Goal: Task Accomplishment & Management: Manage account settings

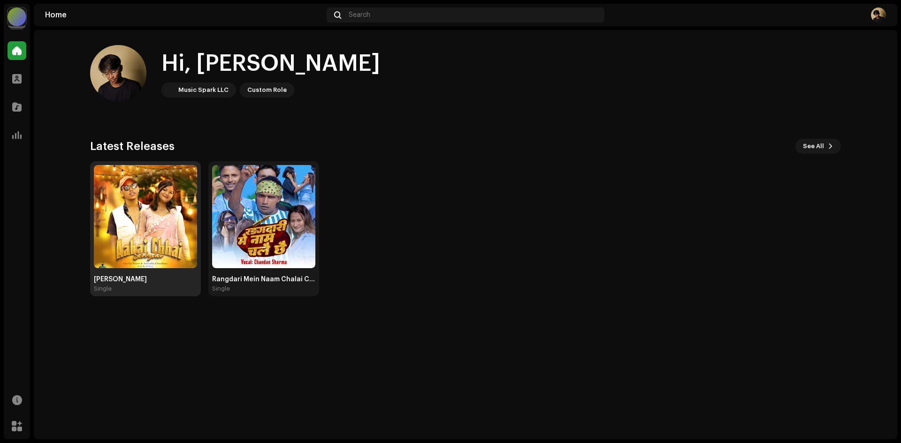
click at [157, 247] on img at bounding box center [145, 216] width 103 height 103
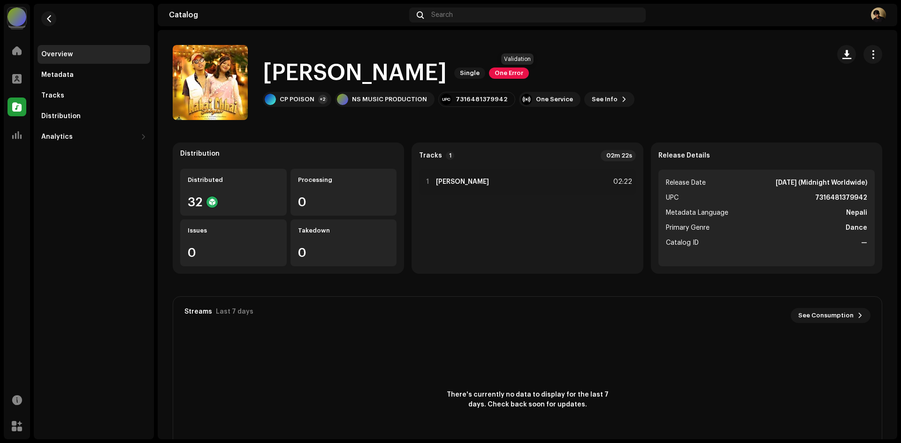
click at [522, 74] on span "One Error" at bounding box center [509, 73] width 40 height 11
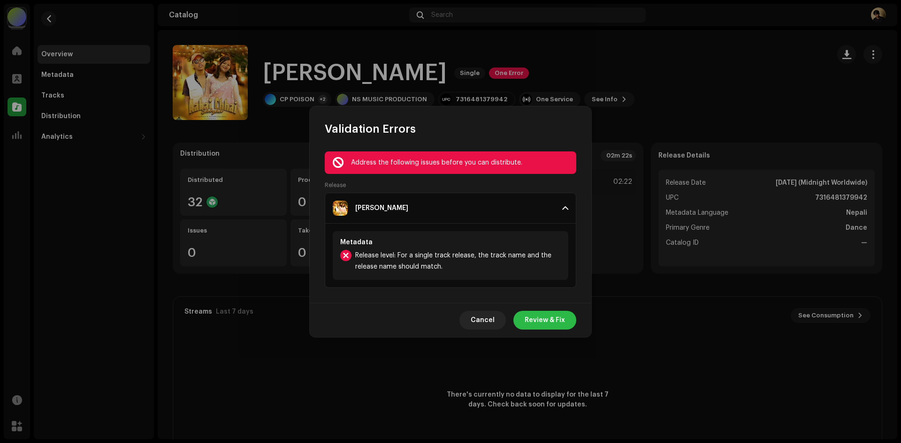
click at [540, 318] on span "Review & Fix" at bounding box center [544, 320] width 40 height 19
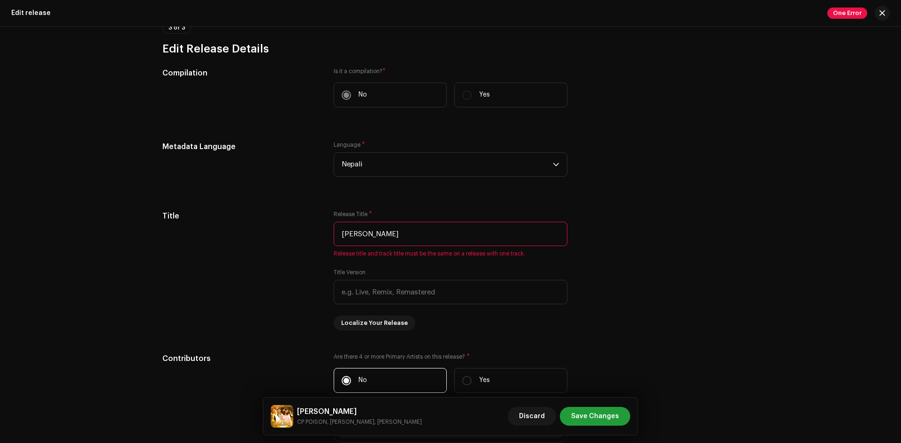
scroll to position [563, 0]
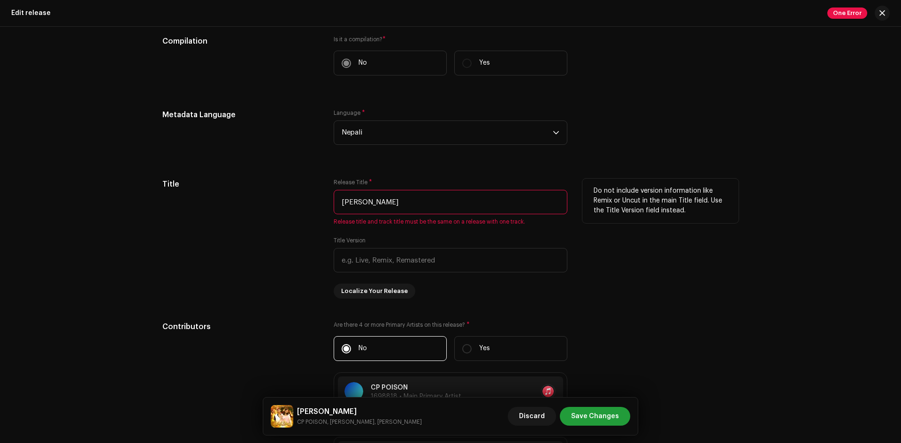
click at [422, 203] on input "[PERSON_NAME]" at bounding box center [450, 202] width 234 height 24
drag, startPoint x: 382, startPoint y: 200, endPoint x: 420, endPoint y: 199, distance: 37.5
click at [418, 199] on input "[PERSON_NAME]" at bounding box center [450, 202] width 234 height 24
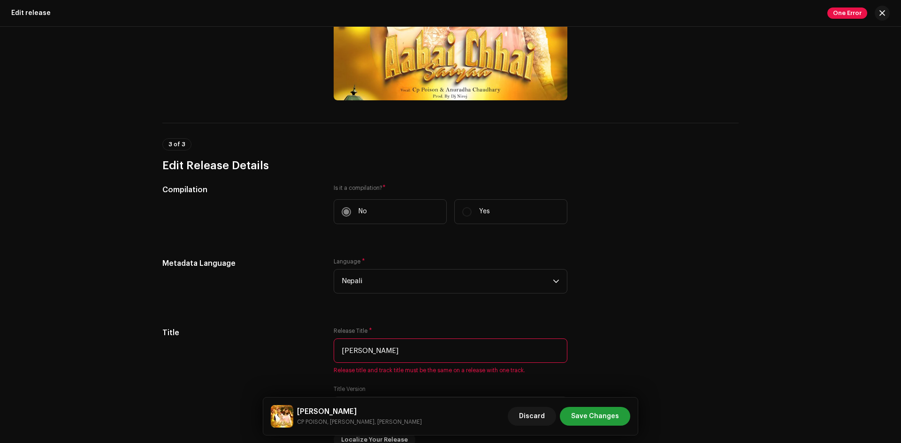
scroll to position [469, 0]
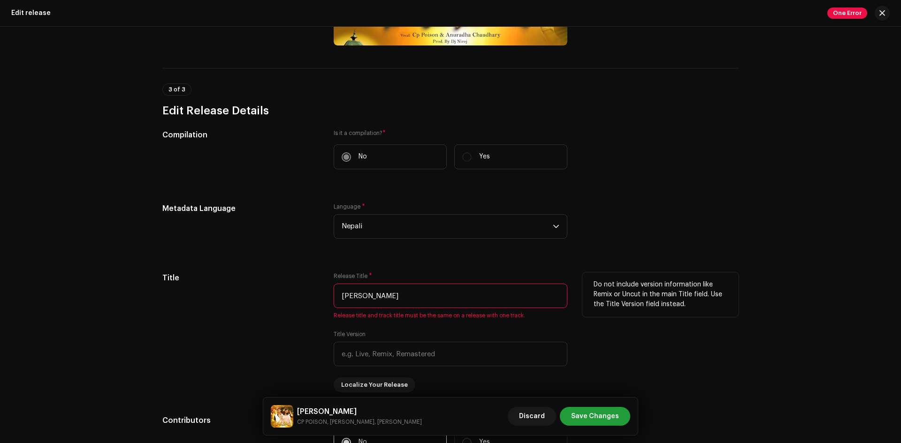
click at [409, 299] on input "[PERSON_NAME]" at bounding box center [450, 296] width 234 height 24
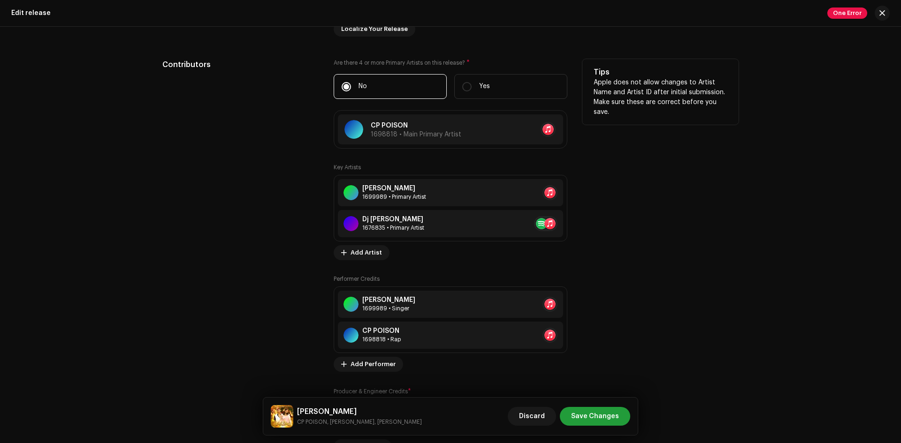
scroll to position [844, 0]
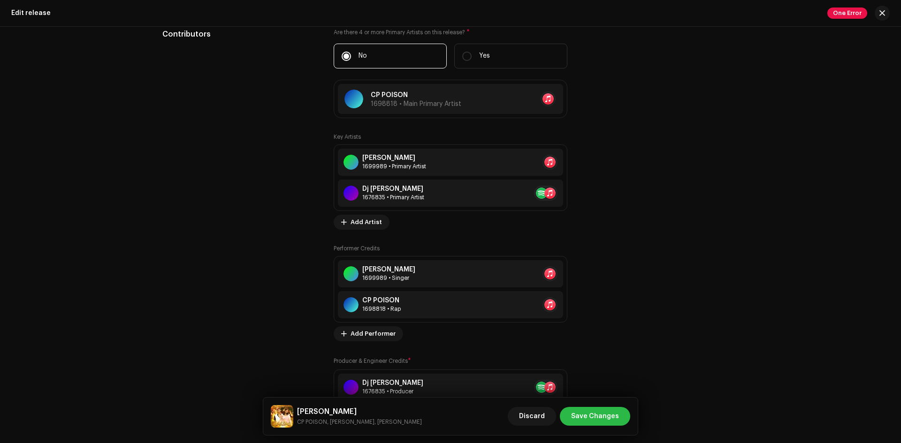
type input "[PERSON_NAME]"
click at [590, 417] on span "Save Changes" at bounding box center [595, 416] width 48 height 19
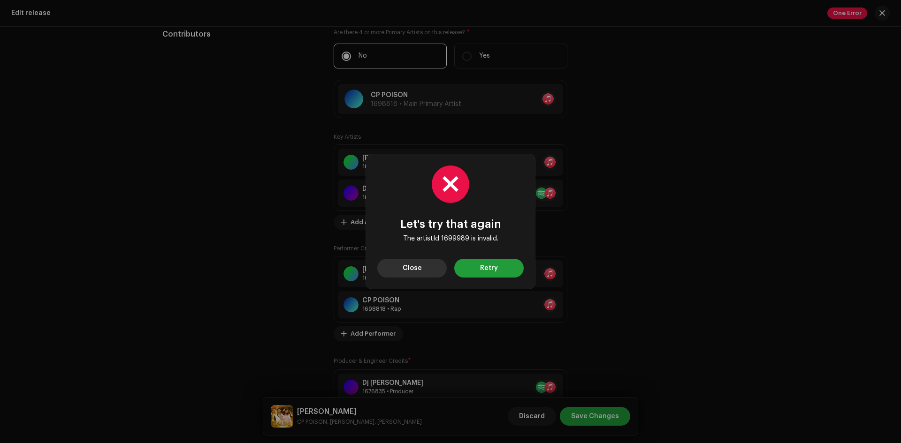
click at [420, 262] on span "Close" at bounding box center [411, 268] width 19 height 19
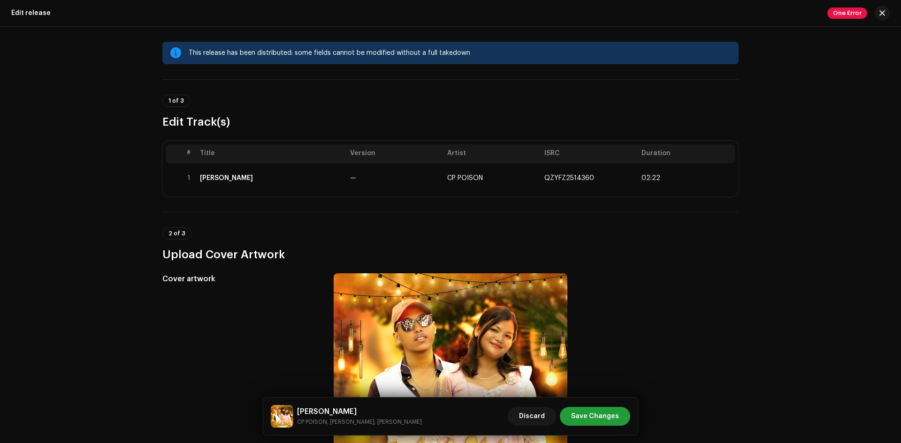
scroll to position [0, 0]
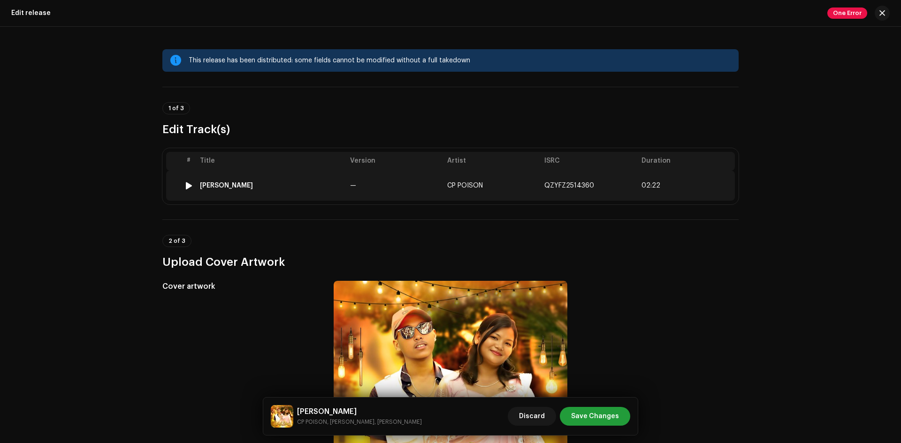
click at [186, 183] on div at bounding box center [188, 186] width 7 height 8
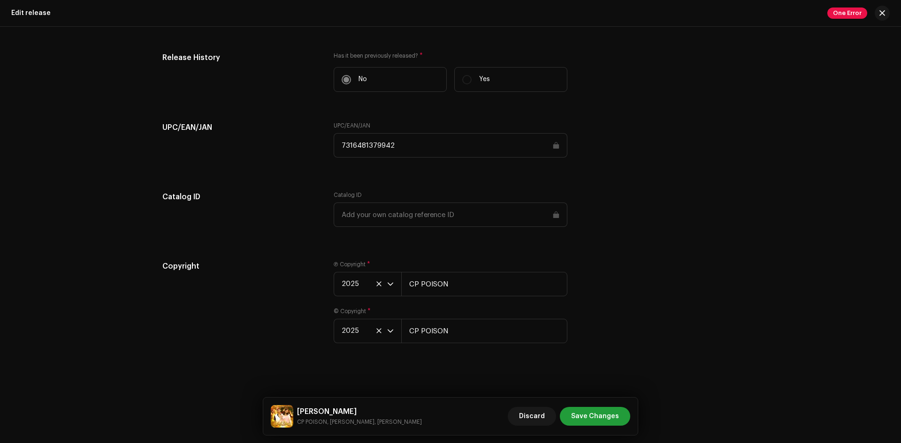
scroll to position [1368, 0]
click at [591, 417] on span "Save Changes" at bounding box center [595, 416] width 48 height 19
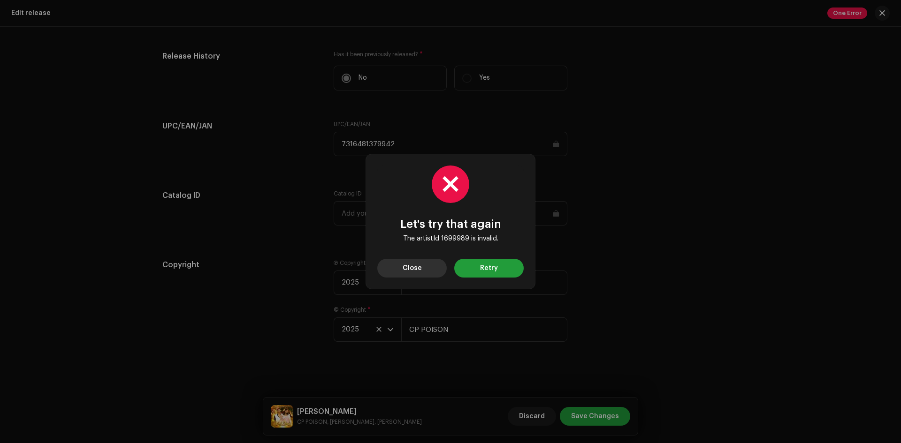
click at [412, 272] on span "Close" at bounding box center [411, 268] width 19 height 19
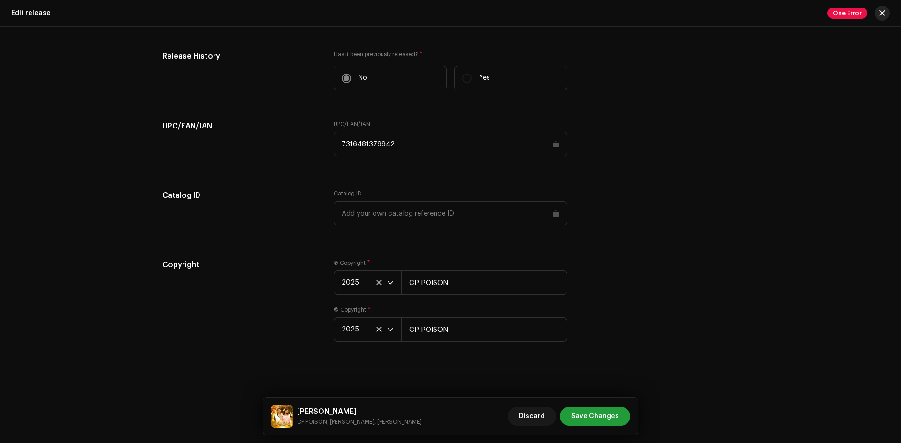
click at [875, 15] on button "button" at bounding box center [881, 13] width 15 height 15
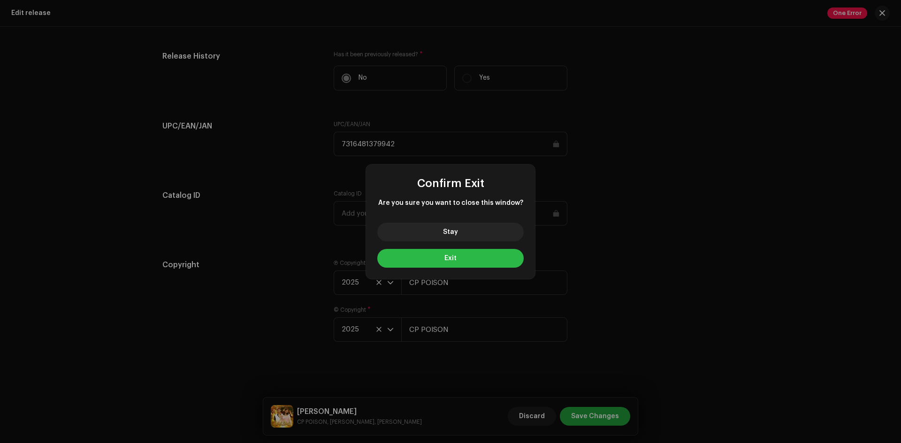
drag, startPoint x: 441, startPoint y: 261, endPoint x: 505, endPoint y: 242, distance: 66.8
click at [441, 261] on button "Exit" at bounding box center [450, 258] width 146 height 19
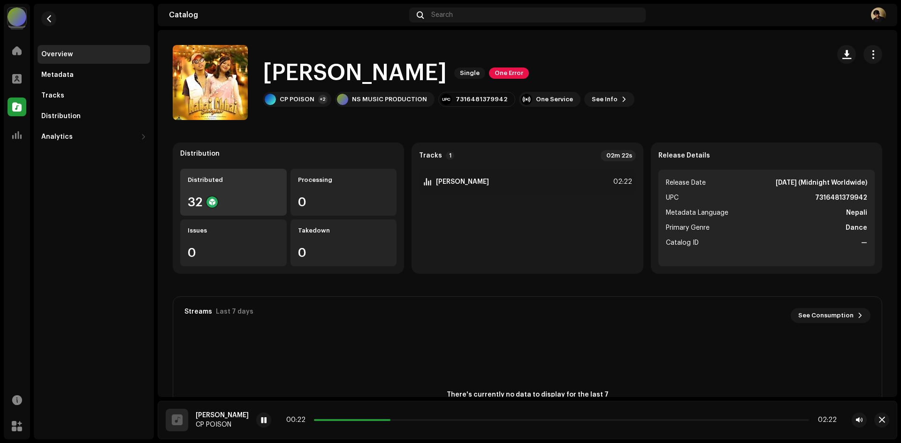
click at [241, 201] on div "32" at bounding box center [233, 202] width 91 height 12
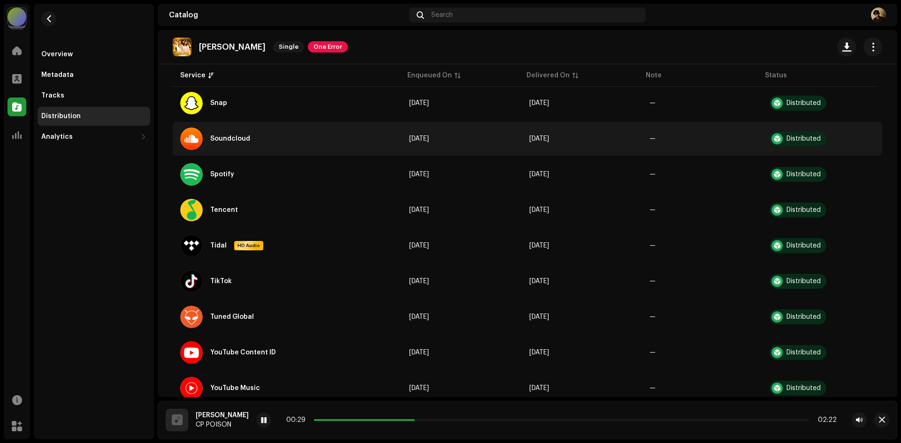
scroll to position [983, 0]
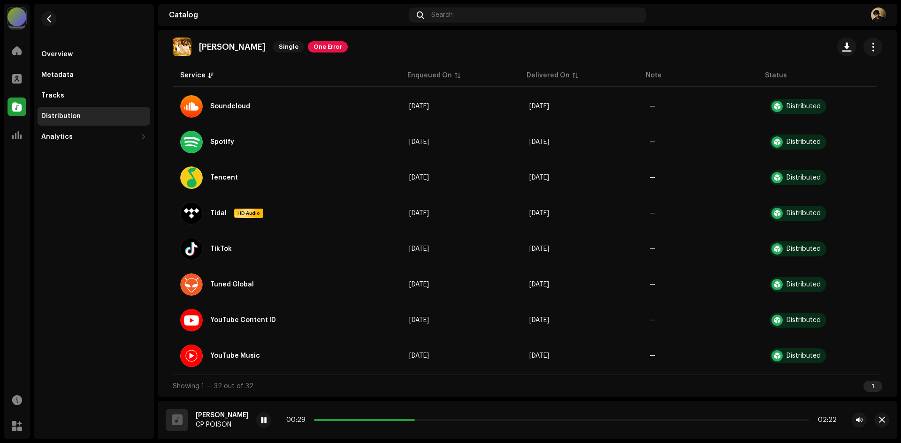
click at [252, 45] on p "[PERSON_NAME]" at bounding box center [232, 47] width 67 height 10
drag, startPoint x: 269, startPoint y: 47, endPoint x: 250, endPoint y: 45, distance: 19.4
click at [250, 45] on p "[PERSON_NAME]" at bounding box center [232, 47] width 67 height 10
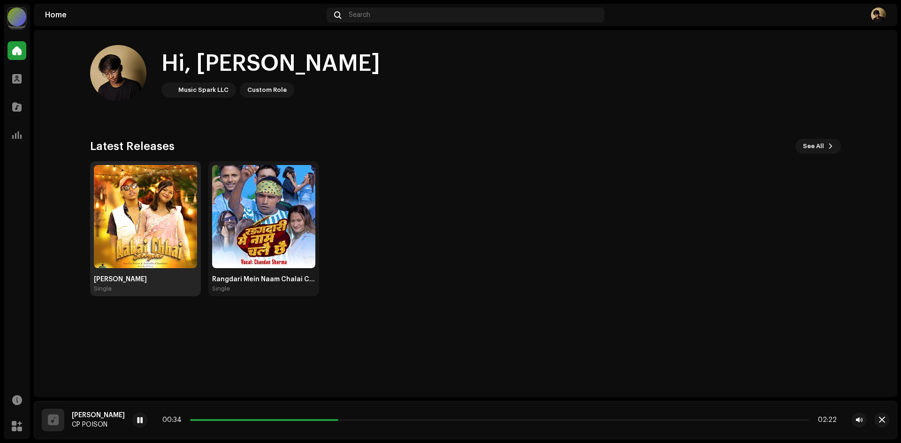
click at [162, 268] on div "Aabai Chhai Sajna Single" at bounding box center [145, 229] width 103 height 128
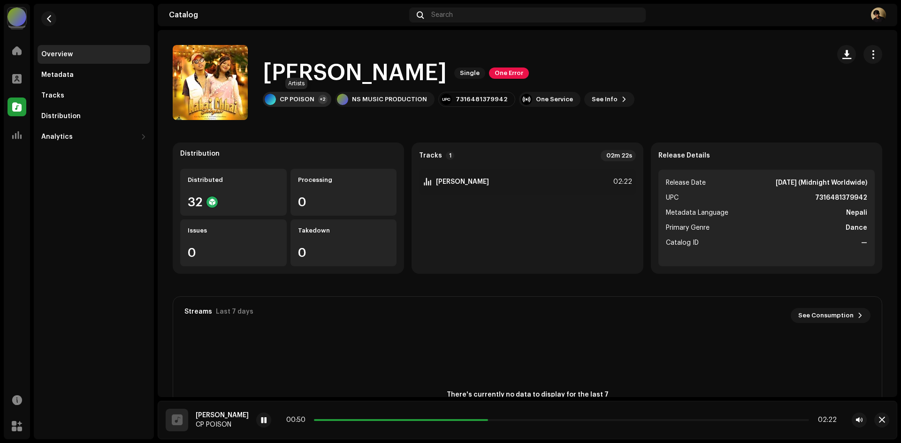
click at [316, 103] on div "CP POISON +2" at bounding box center [297, 99] width 68 height 15
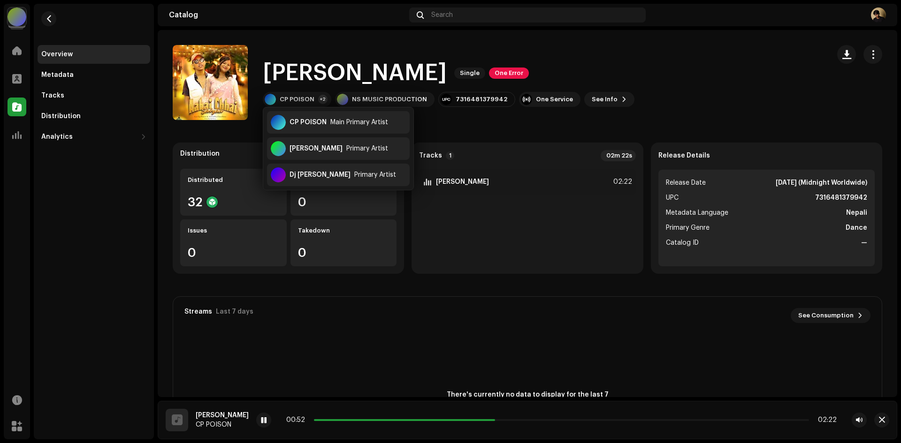
click at [330, 59] on h1 "[PERSON_NAME]" at bounding box center [355, 73] width 184 height 30
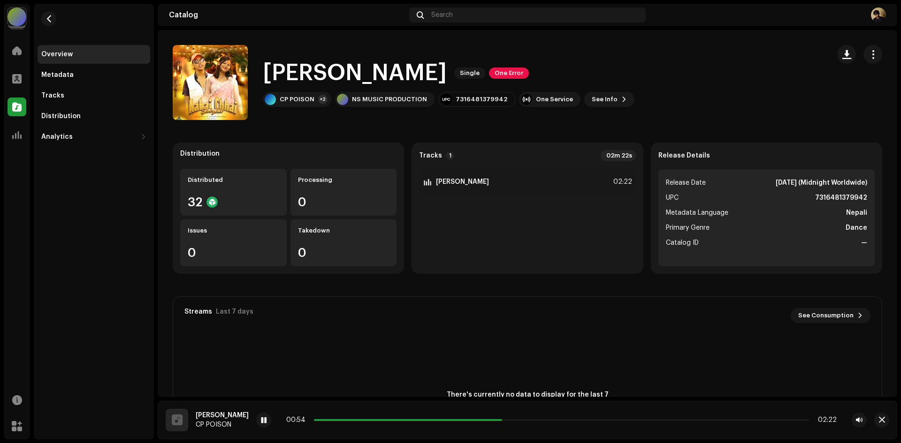
drag, startPoint x: 394, startPoint y: 67, endPoint x: 454, endPoint y: 68, distance: 59.6
click at [447, 68] on h1 "[PERSON_NAME]" at bounding box center [355, 73] width 184 height 30
click at [439, 69] on h1 "[PERSON_NAME]" at bounding box center [355, 73] width 184 height 30
click at [477, 74] on span "Single" at bounding box center [469, 73] width 31 height 11
click at [75, 73] on div "Metadata" at bounding box center [93, 75] width 105 height 8
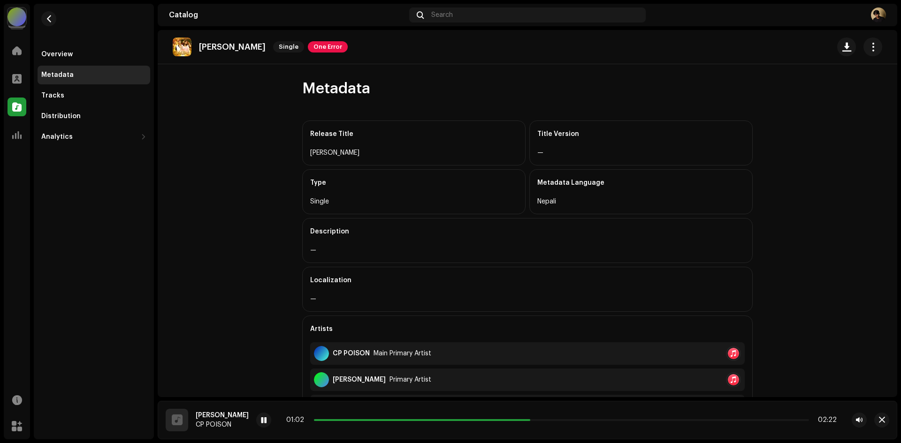
click at [396, 157] on div "[PERSON_NAME]" at bounding box center [413, 152] width 207 height 11
click at [66, 50] on div "Overview" at bounding box center [94, 54] width 113 height 19
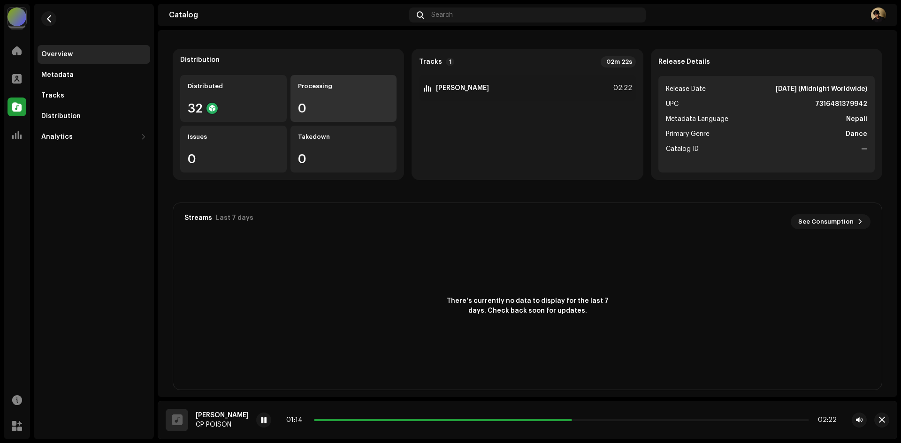
scroll to position [102, 0]
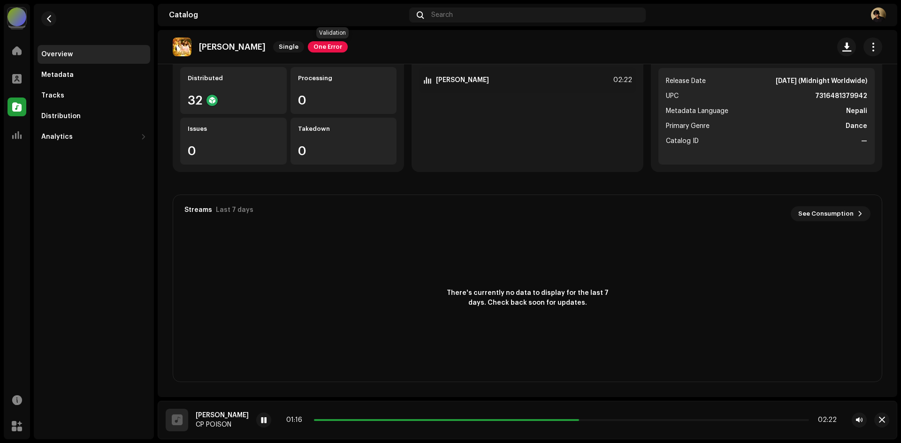
click at [339, 46] on span "One Error" at bounding box center [328, 46] width 40 height 11
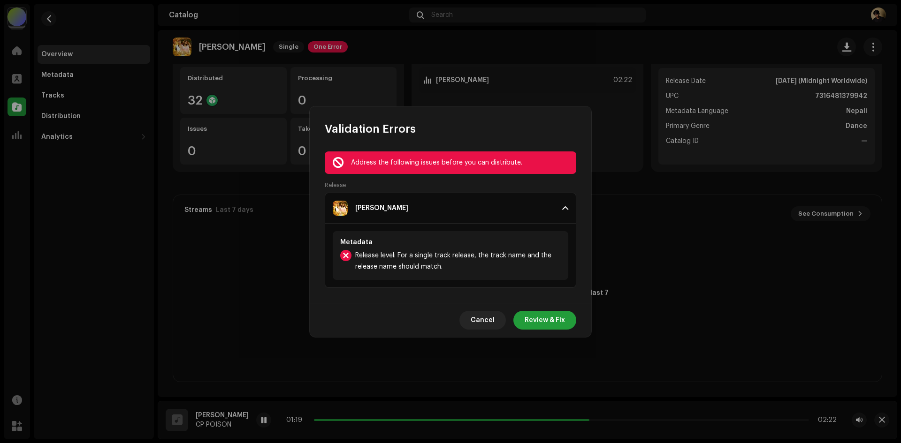
click at [567, 212] on p-accordion-header "[PERSON_NAME]" at bounding box center [450, 208] width 251 height 31
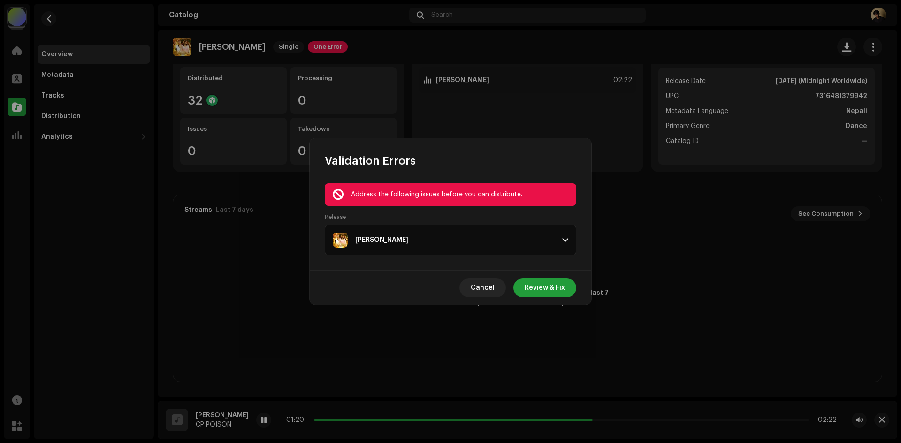
click at [565, 235] on p-accordion-header "[PERSON_NAME]" at bounding box center [450, 240] width 251 height 31
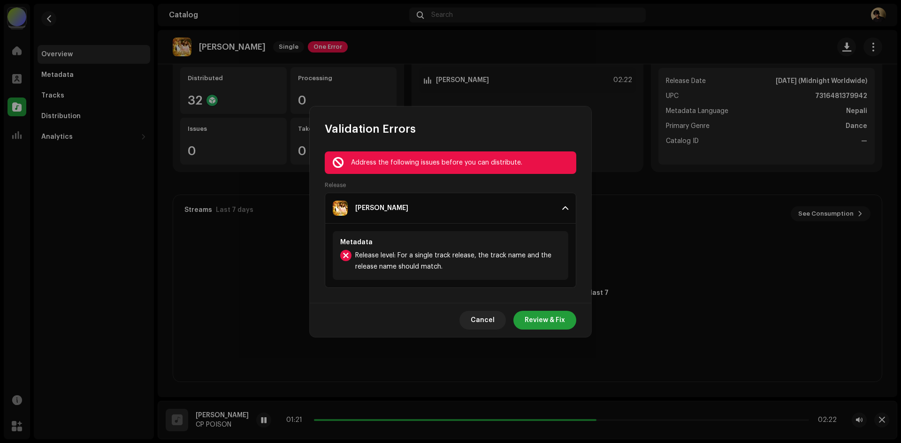
click at [565, 213] on p-accordion-header "[PERSON_NAME]" at bounding box center [450, 208] width 251 height 31
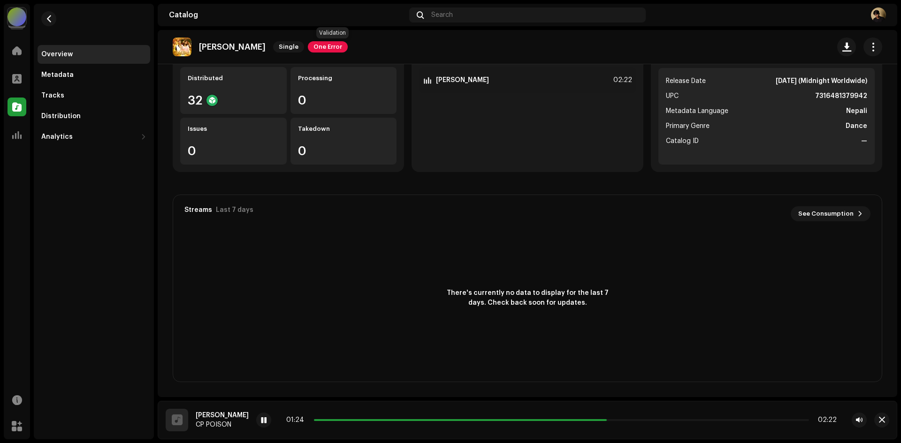
click at [333, 46] on span "One Error" at bounding box center [328, 46] width 40 height 11
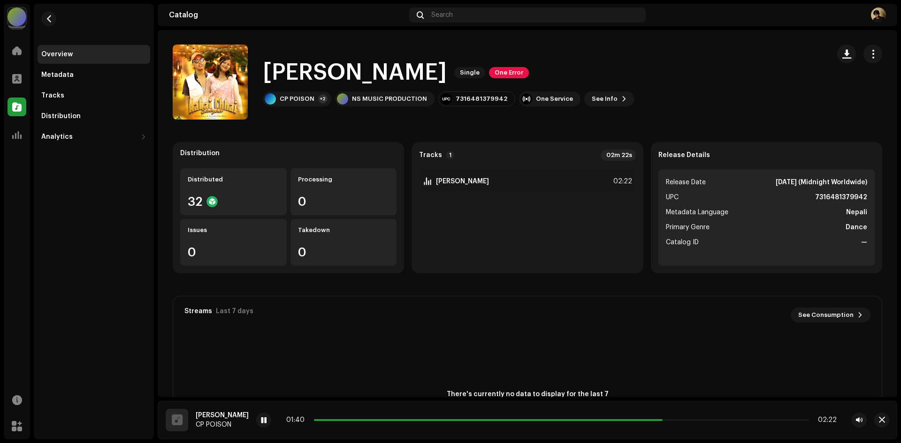
scroll to position [0, 0]
drag, startPoint x: 395, startPoint y: 70, endPoint x: 453, endPoint y: 68, distance: 57.8
click at [447, 68] on h1 "[PERSON_NAME]" at bounding box center [355, 73] width 184 height 30
click at [46, 17] on span "button" at bounding box center [48, 19] width 7 height 8
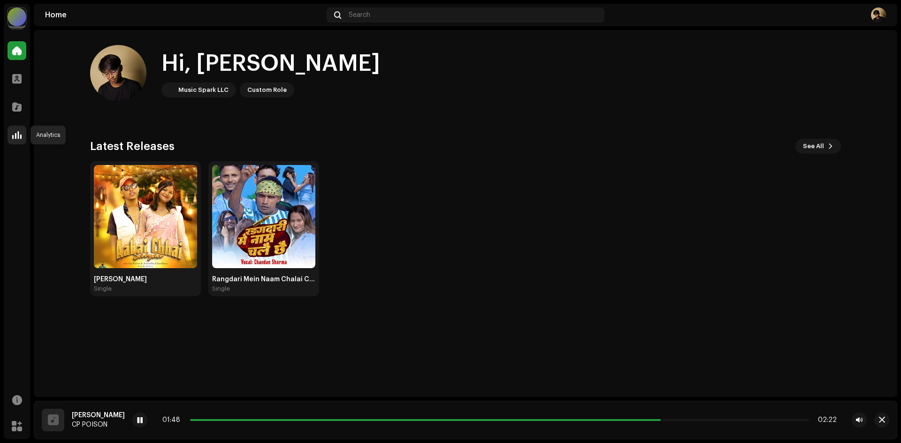
click at [8, 136] on div at bounding box center [17, 135] width 19 height 19
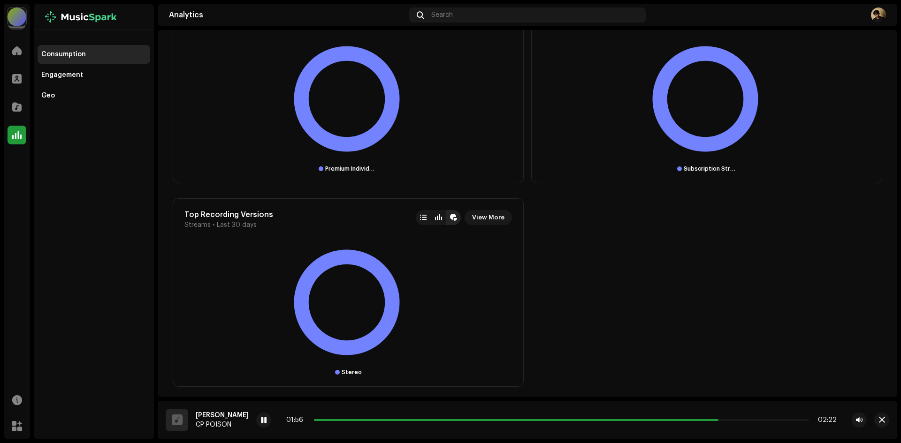
scroll to position [1194, 0]
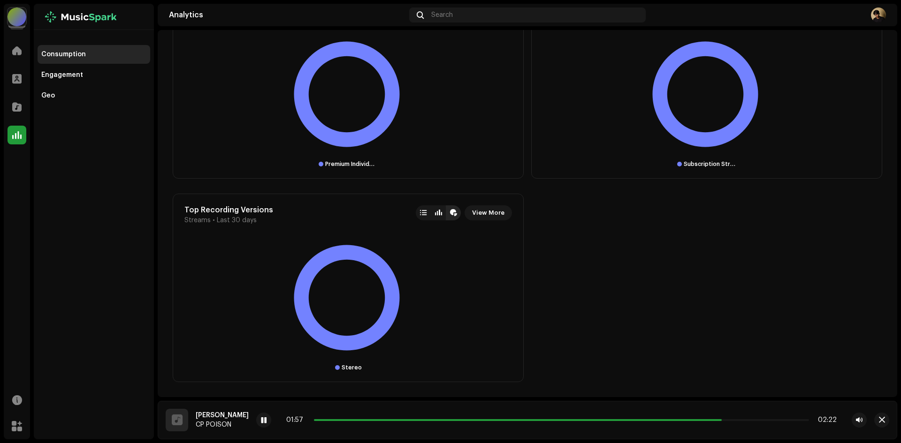
click at [13, 17] on div at bounding box center [17, 17] width 19 height 19
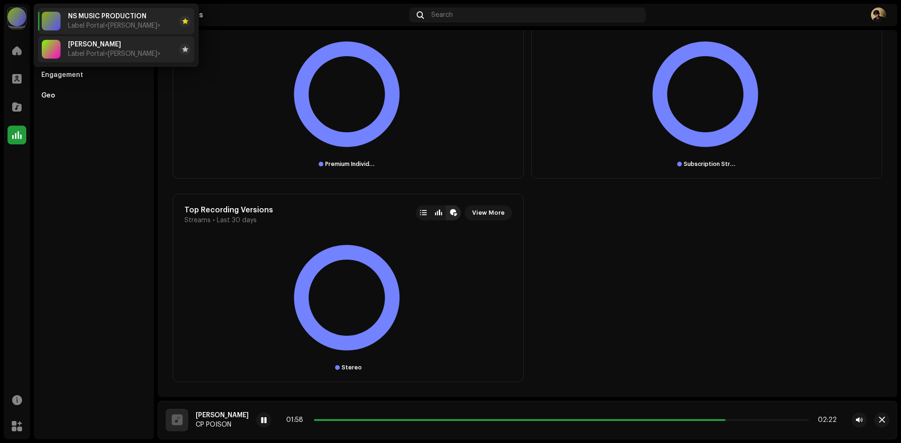
click at [73, 50] on div "[PERSON_NAME] Label Portal <[PERSON_NAME]>" at bounding box center [114, 49] width 92 height 17
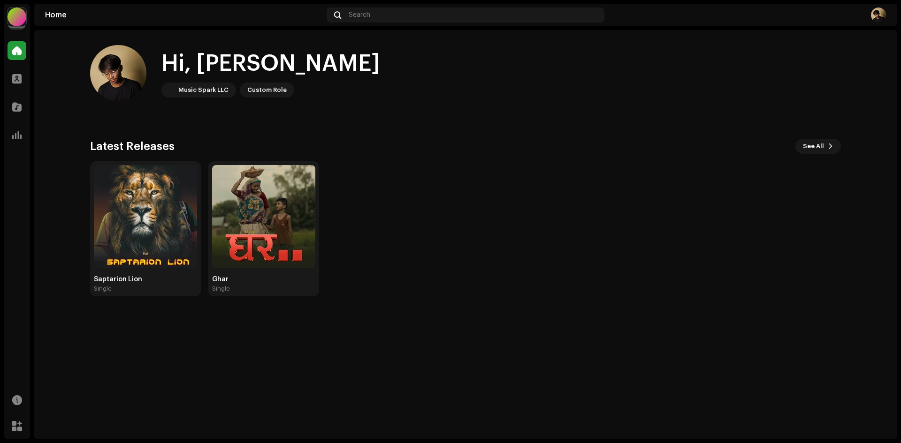
click at [26, 146] on div "Analytics" at bounding box center [17, 135] width 26 height 26
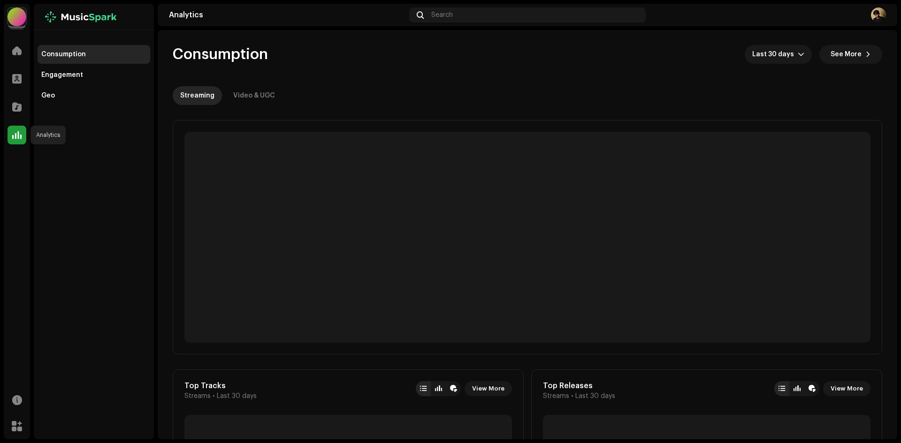
click at [20, 136] on span at bounding box center [16, 135] width 9 height 8
